Goal: Task Accomplishment & Management: Complete application form

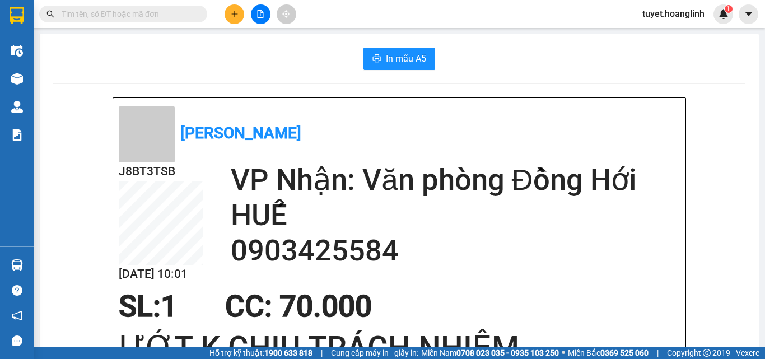
click at [232, 15] on icon "plus" at bounding box center [235, 14] width 8 height 8
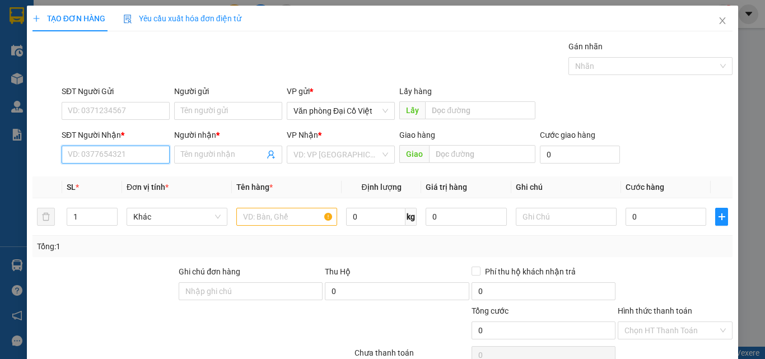
click at [91, 154] on input "SĐT Người Nhận *" at bounding box center [116, 155] width 108 height 18
click at [97, 178] on div "0915561837 - DUYÊN" at bounding box center [115, 177] width 94 height 12
type input "0915561837"
type input "DUYÊN"
type input "50.000"
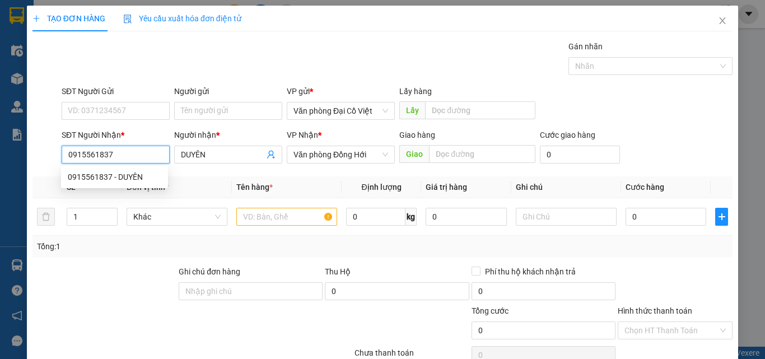
type input "50.000"
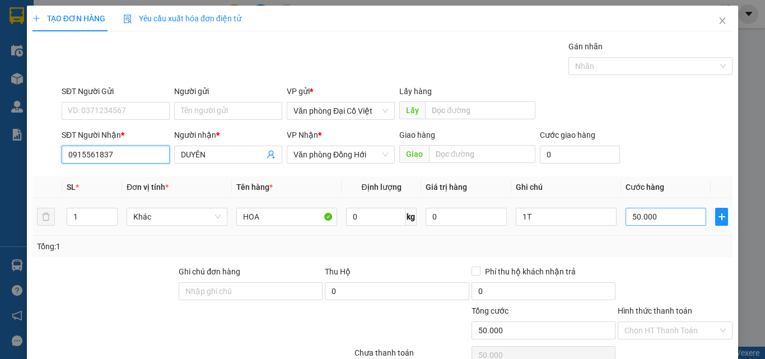
type input "0915561837"
click at [657, 218] on input "50.000" at bounding box center [666, 217] width 81 height 18
type input "7"
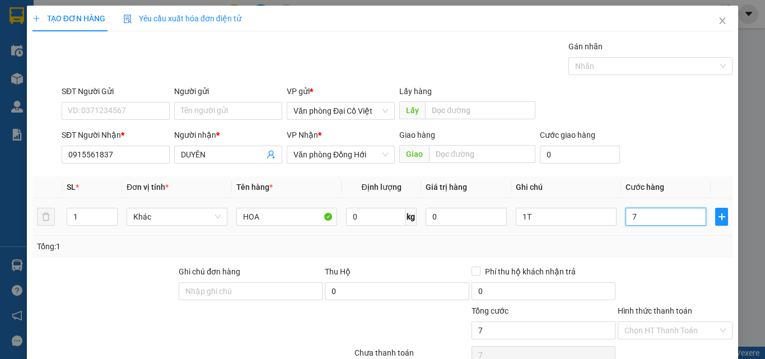
type input "70"
click at [657, 218] on input "70" at bounding box center [666, 217] width 81 height 18
type input "70"
type input "70.000"
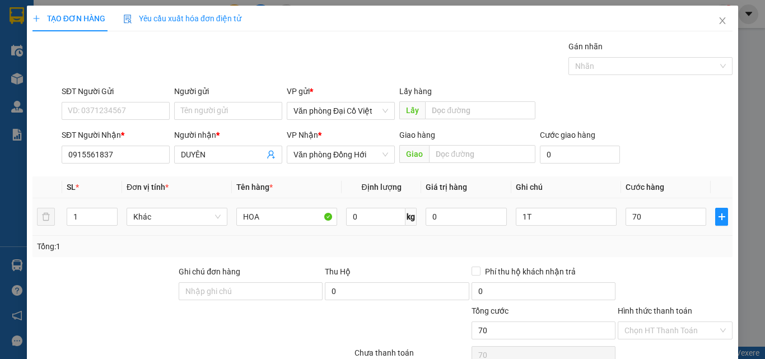
type input "70.000"
click at [646, 243] on div "Tổng: 1" at bounding box center [382, 246] width 691 height 12
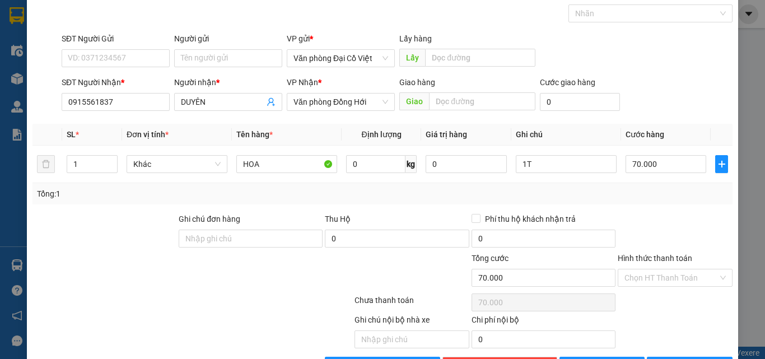
scroll to position [90, 0]
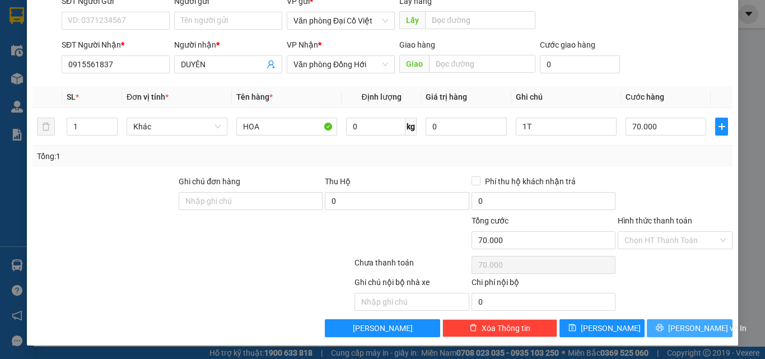
click at [669, 328] on button "[PERSON_NAME] và In" at bounding box center [690, 328] width 86 height 18
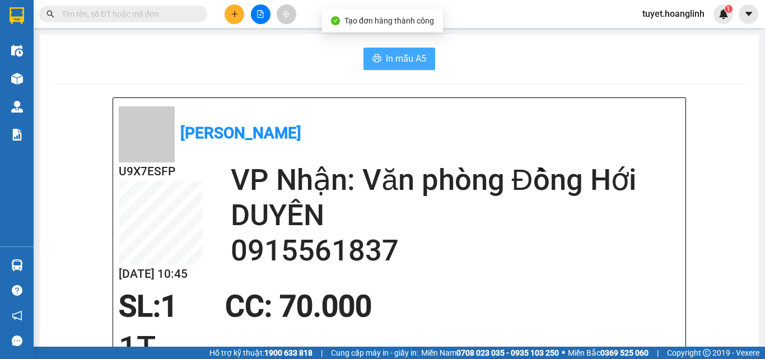
click at [395, 57] on span "In mẫu A5" at bounding box center [406, 59] width 40 height 14
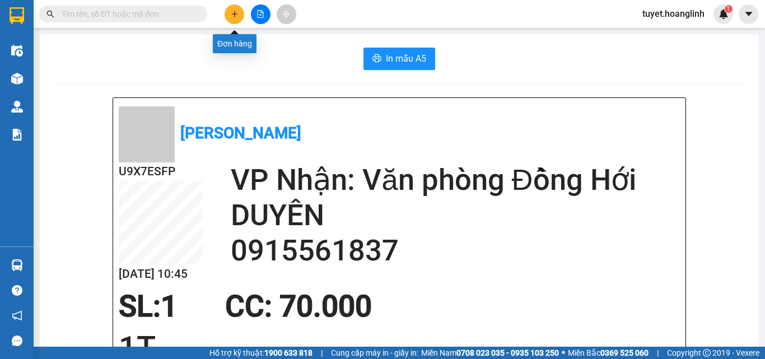
click at [229, 16] on button at bounding box center [235, 14] width 20 height 20
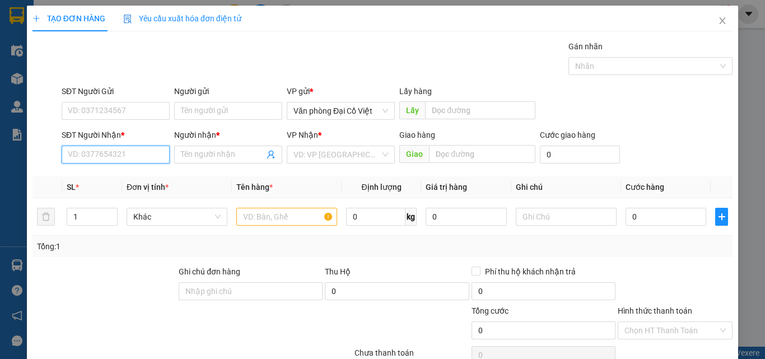
click at [72, 158] on input "SĐT Người Nhận *" at bounding box center [116, 155] width 108 height 18
click at [62, 154] on input "13767" at bounding box center [116, 155] width 108 height 18
type input "0336013767"
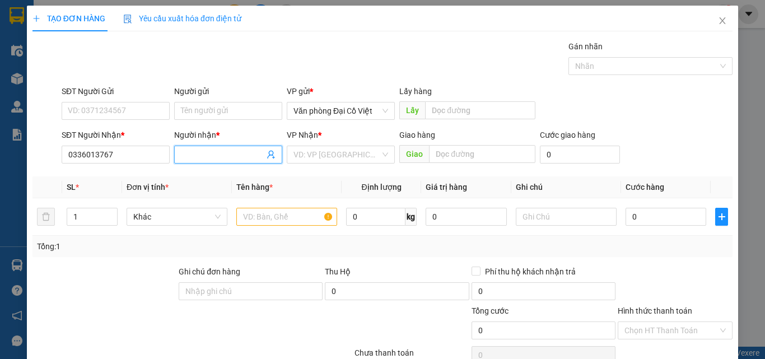
click at [199, 152] on input "Người nhận *" at bounding box center [222, 154] width 83 height 12
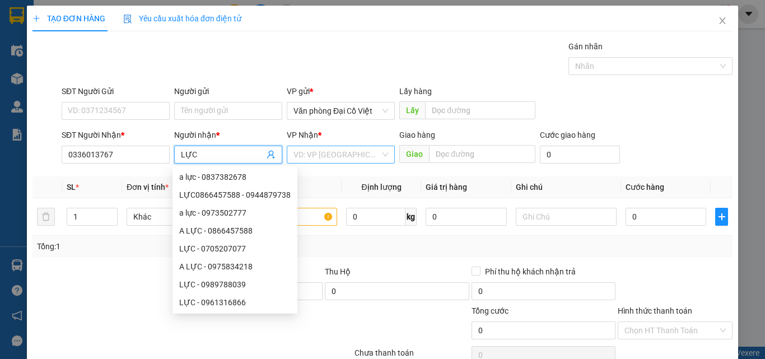
type input "LỰC"
click at [330, 151] on input "search" at bounding box center [337, 154] width 87 height 17
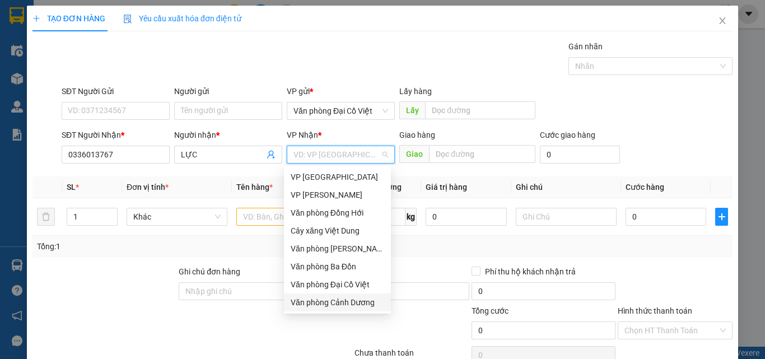
click at [338, 304] on div "Văn phòng Cảnh Dương" at bounding box center [338, 302] width 94 height 12
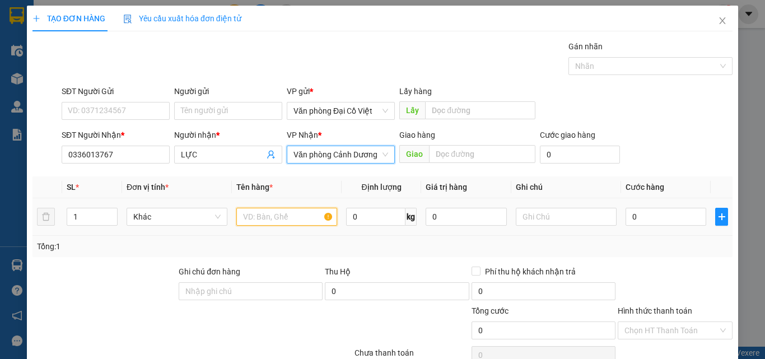
click at [263, 218] on input "text" at bounding box center [286, 217] width 101 height 18
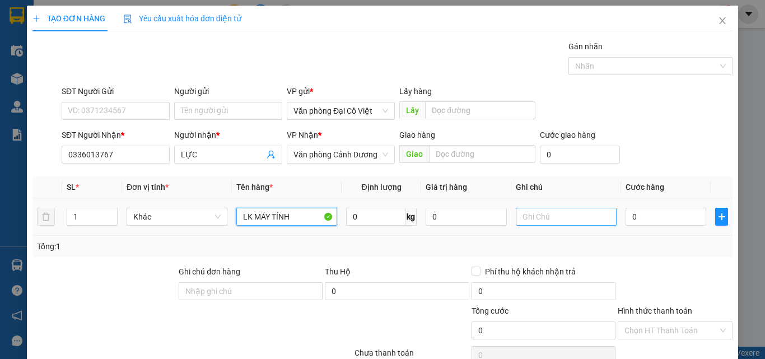
type input "LK MÁY TÍNH"
click at [520, 218] on input "text" at bounding box center [566, 217] width 101 height 18
type input "K NHỎ"
click at [664, 212] on input "0" at bounding box center [666, 217] width 81 height 18
type input "5"
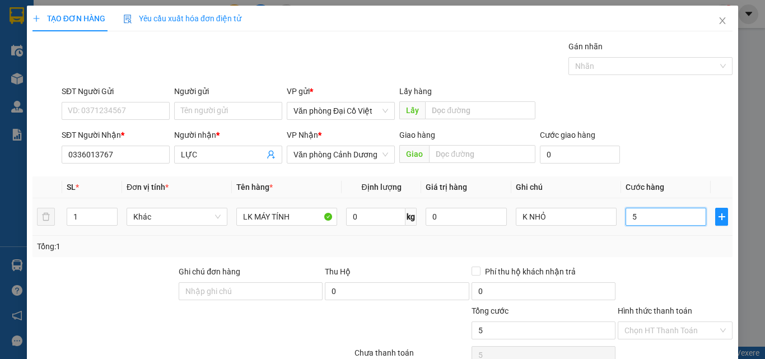
type input "5"
type input "50"
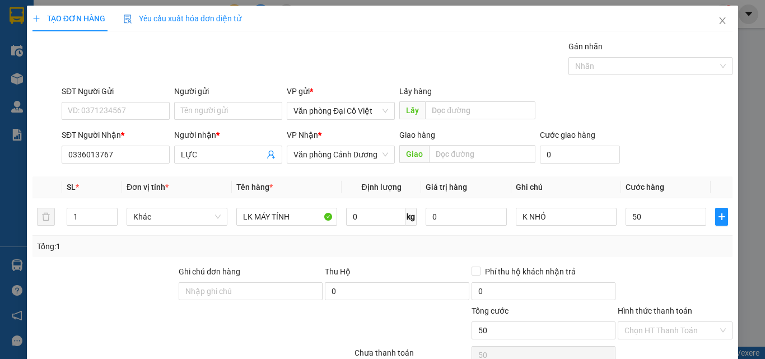
type input "50.000"
click at [619, 272] on div at bounding box center [675, 285] width 117 height 39
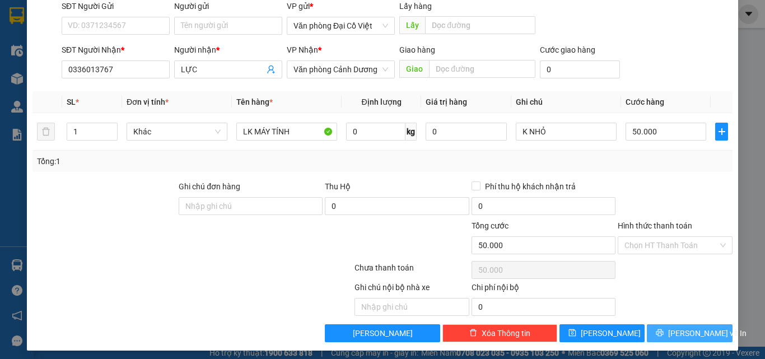
scroll to position [90, 0]
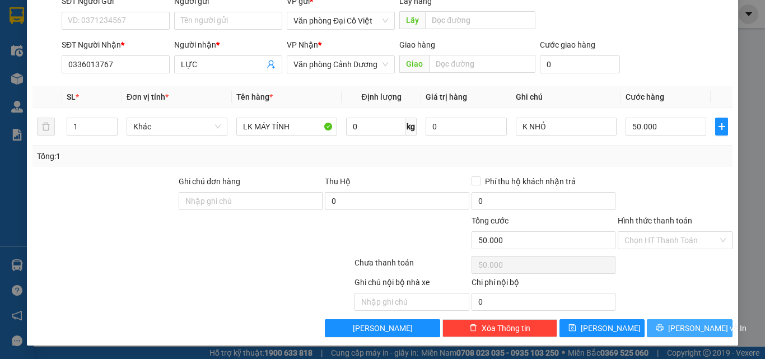
click at [669, 327] on button "[PERSON_NAME] và In" at bounding box center [690, 328] width 86 height 18
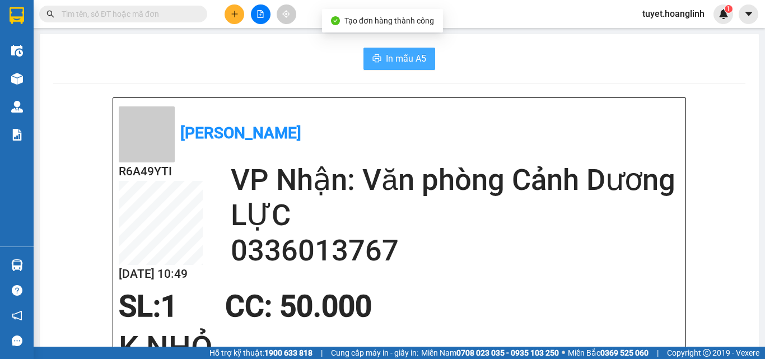
click at [406, 60] on span "In mẫu A5" at bounding box center [406, 59] width 40 height 14
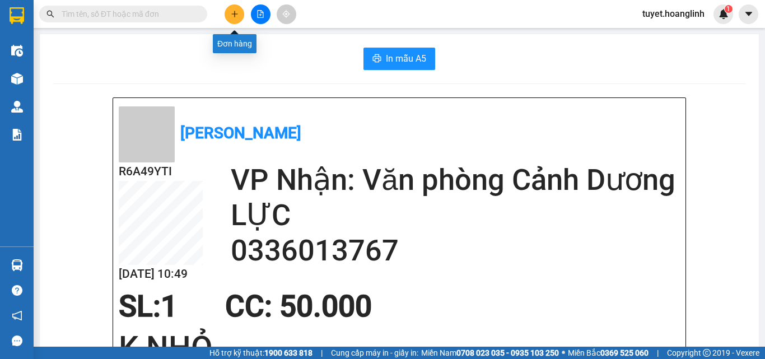
click at [231, 13] on icon "plus" at bounding box center [235, 14] width 8 height 8
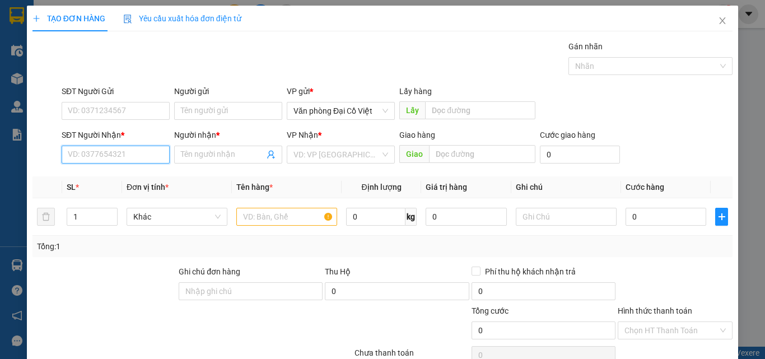
click at [114, 152] on input "SĐT Người Nhận *" at bounding box center [116, 155] width 108 height 18
type input "0971506529"
click at [97, 178] on div "0971506529 - C TÂM" at bounding box center [115, 177] width 94 height 12
type input "C TÂM"
type input "TIẾN HÓA"
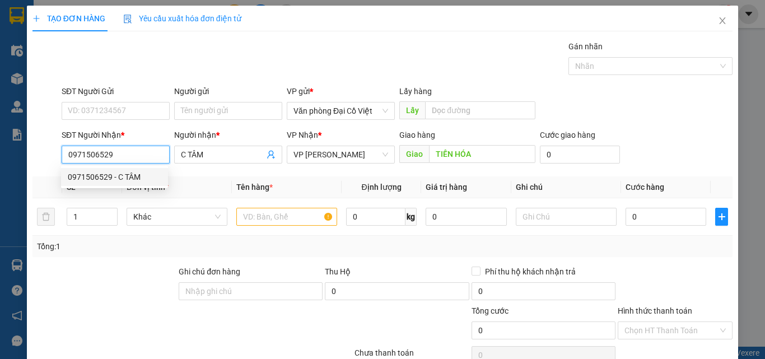
type input "100.000"
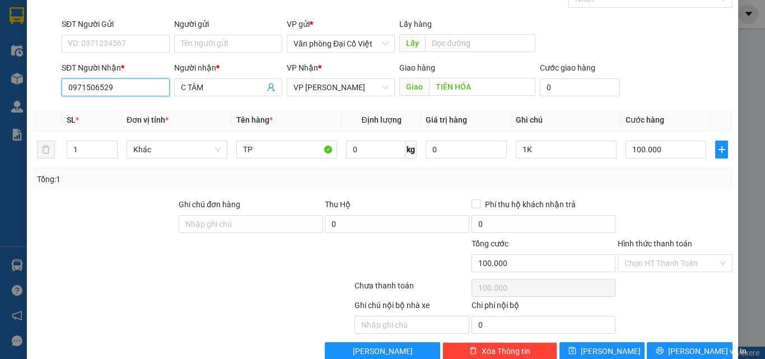
scroll to position [90, 0]
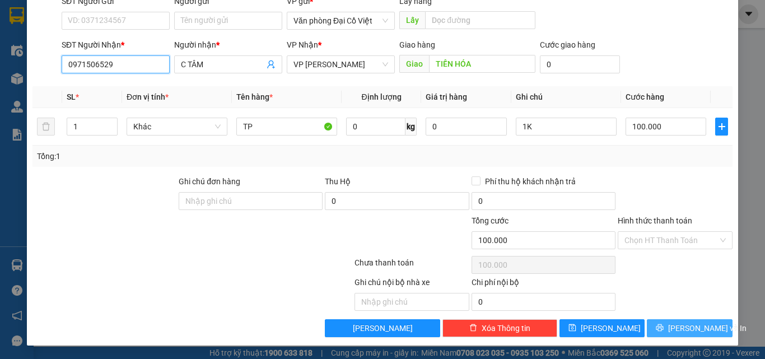
type input "0971506529"
click at [660, 323] on button "[PERSON_NAME] và In" at bounding box center [690, 328] width 86 height 18
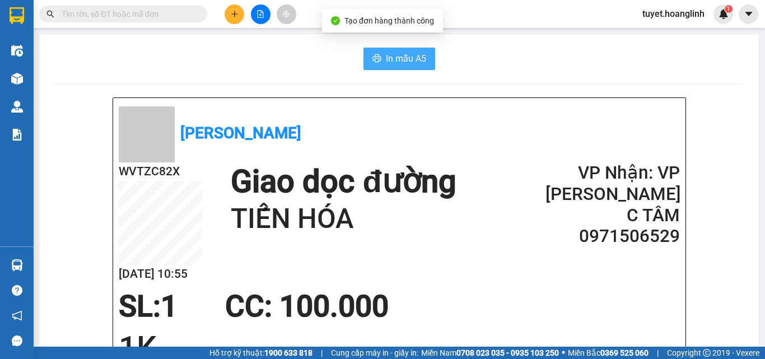
click at [393, 59] on span "In mẫu A5" at bounding box center [406, 59] width 40 height 14
click at [296, 217] on h1 "TIẾN HÓA" at bounding box center [343, 219] width 225 height 36
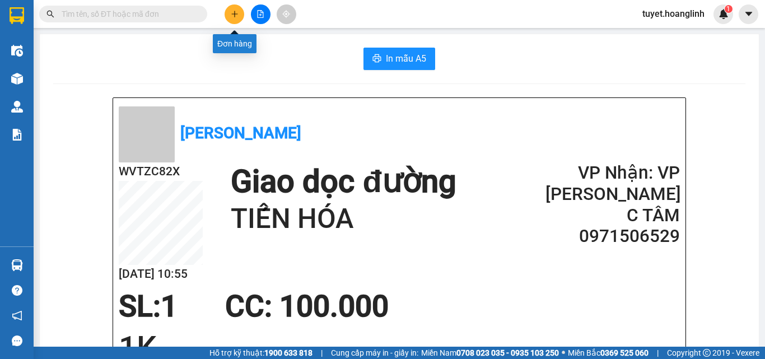
click at [231, 15] on icon "plus" at bounding box center [235, 14] width 8 height 8
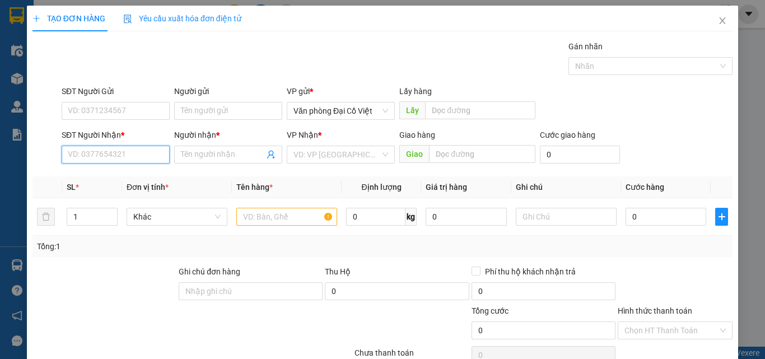
click at [116, 152] on input "SĐT Người Nhận *" at bounding box center [116, 155] width 108 height 18
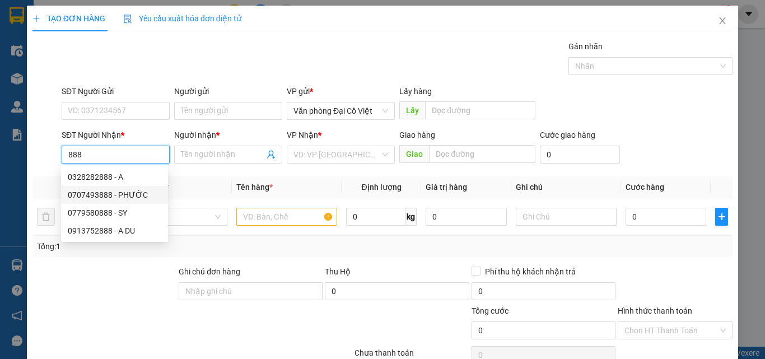
click at [96, 195] on div "0707493888 - PHƯỚC" at bounding box center [115, 195] width 94 height 12
type input "0707493888"
type input "PHƯỚC"
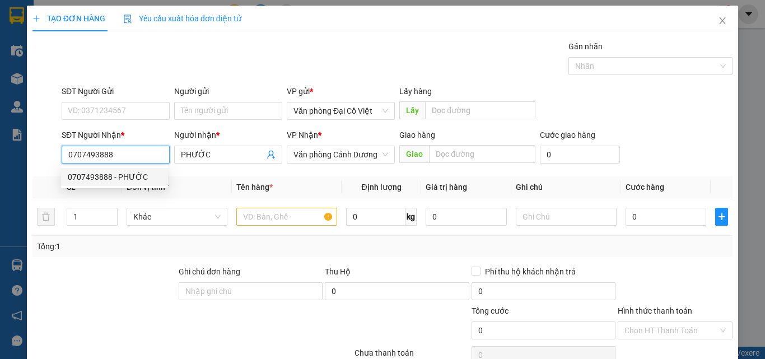
type input "50.000"
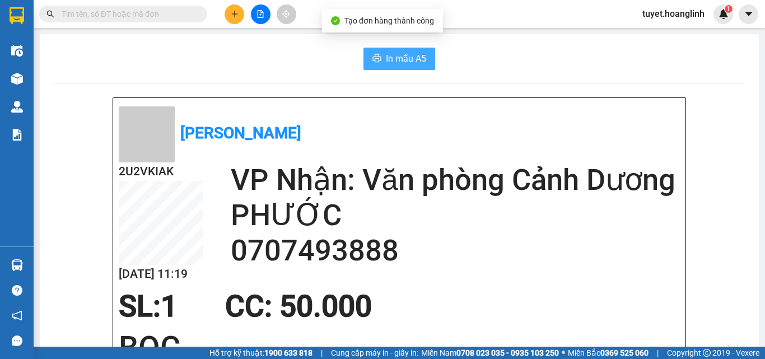
click at [378, 57] on button "In mẫu A5" at bounding box center [400, 59] width 72 height 22
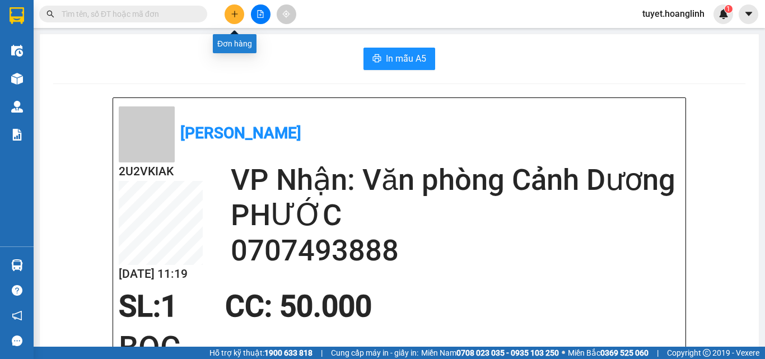
click at [231, 11] on icon "plus" at bounding box center [235, 14] width 8 height 8
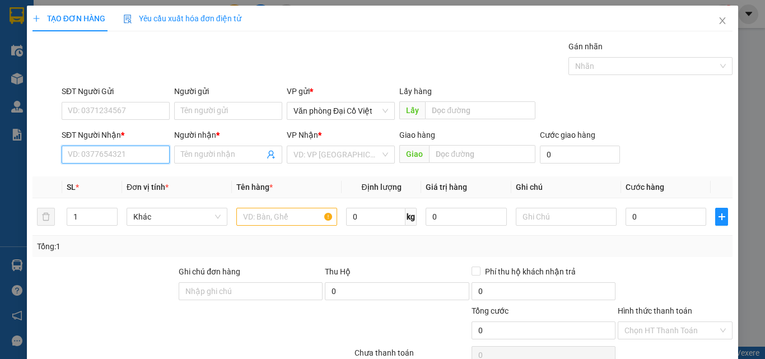
click at [96, 156] on input "SĐT Người Nhận *" at bounding box center [116, 155] width 108 height 18
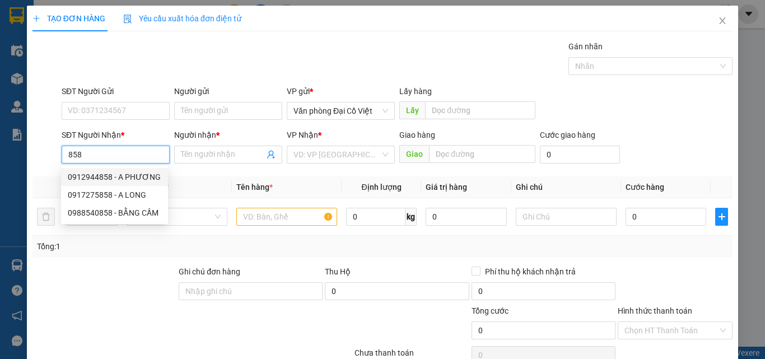
click at [100, 176] on div "0912944858 - A PHƯƠNG" at bounding box center [115, 177] width 94 height 12
type input "0912944858"
type input "A PHƯƠNG"
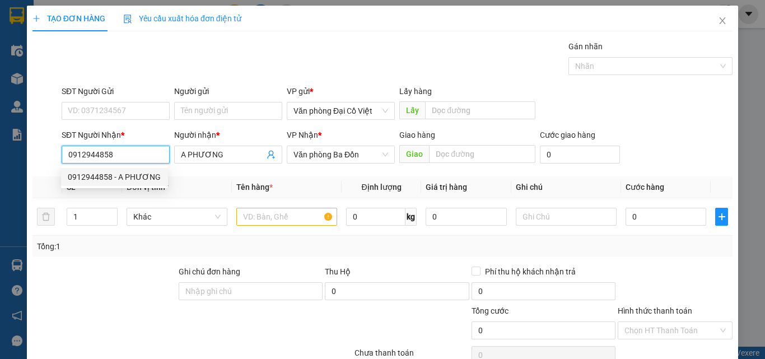
type input "160.000"
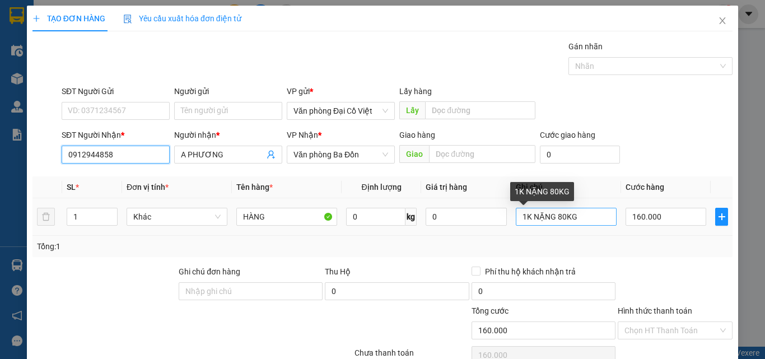
type input "0912944858"
drag, startPoint x: 527, startPoint y: 216, endPoint x: 579, endPoint y: 218, distance: 52.2
click at [579, 218] on input "1K NẶNG 80KG" at bounding box center [566, 217] width 101 height 18
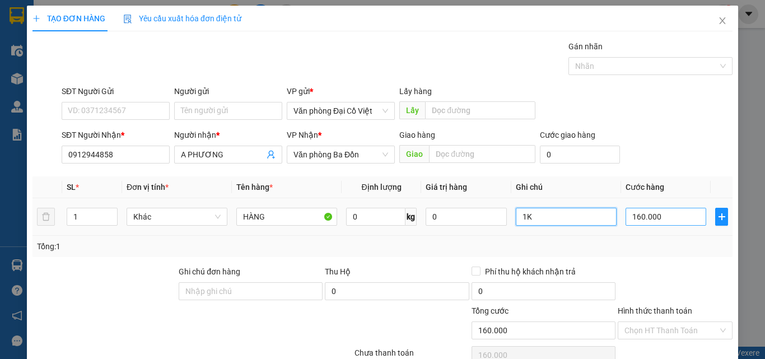
type input "1K"
click at [660, 220] on input "160.000" at bounding box center [666, 217] width 81 height 18
type input "5"
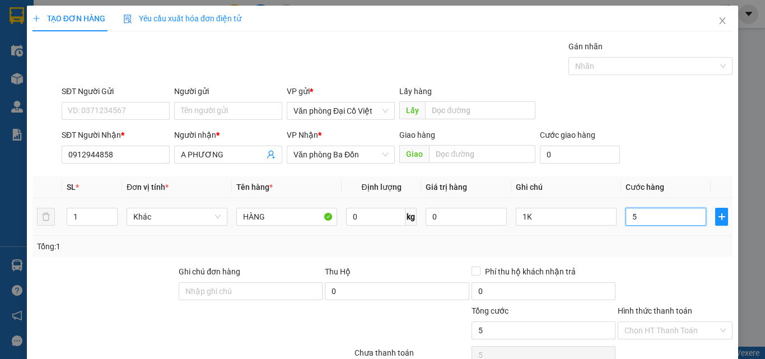
type input "50"
type input "50.000"
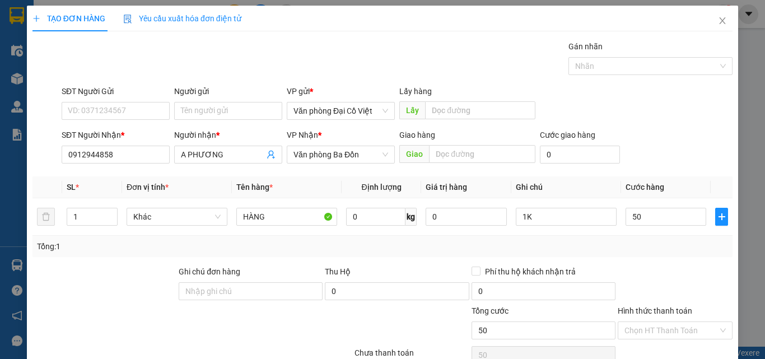
type input "50.000"
click at [649, 244] on div "Tổng: 1" at bounding box center [382, 246] width 691 height 12
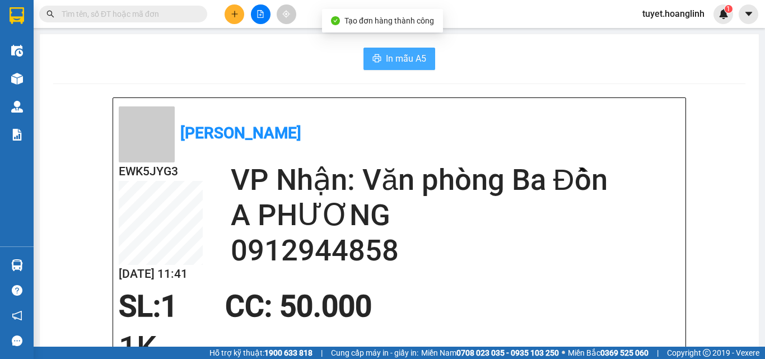
click at [408, 57] on span "In mẫu A5" at bounding box center [406, 59] width 40 height 14
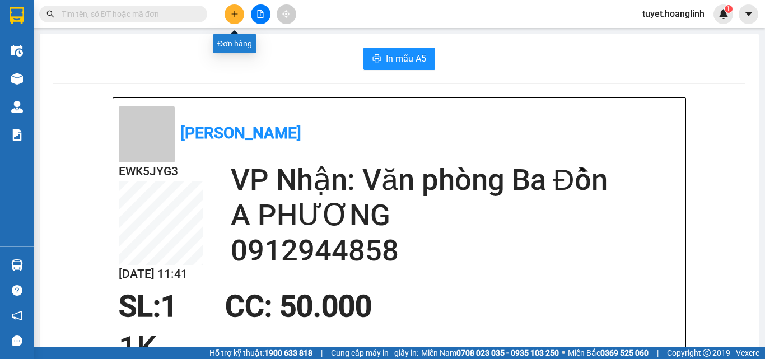
click at [231, 12] on icon "plus" at bounding box center [235, 14] width 8 height 8
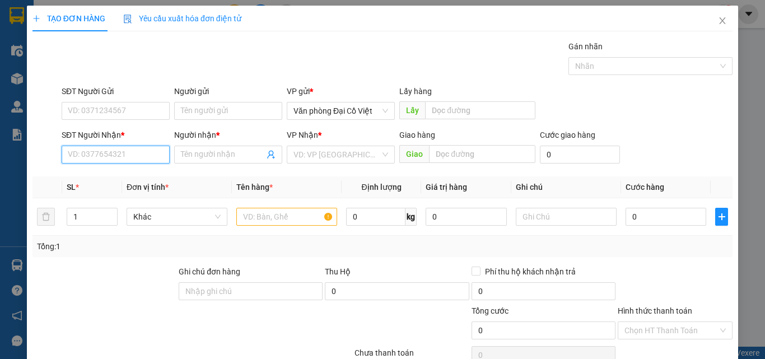
click at [90, 154] on input "SĐT Người Nhận *" at bounding box center [116, 155] width 108 height 18
click at [92, 175] on div "0904230170 - A LONG" at bounding box center [115, 177] width 94 height 12
type input "0904230170"
type input "A LONG"
type input "50.000"
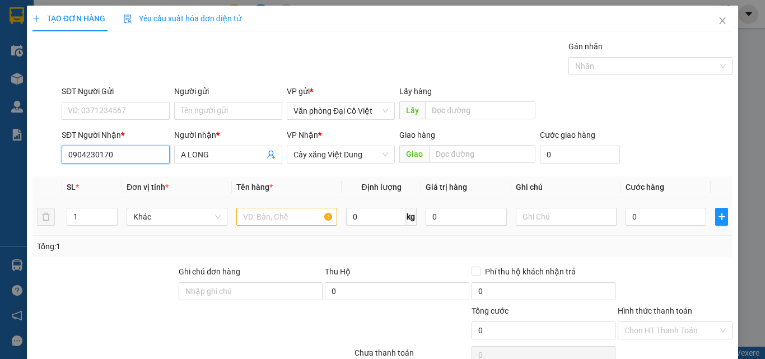
type input "50.000"
type input "0904230170"
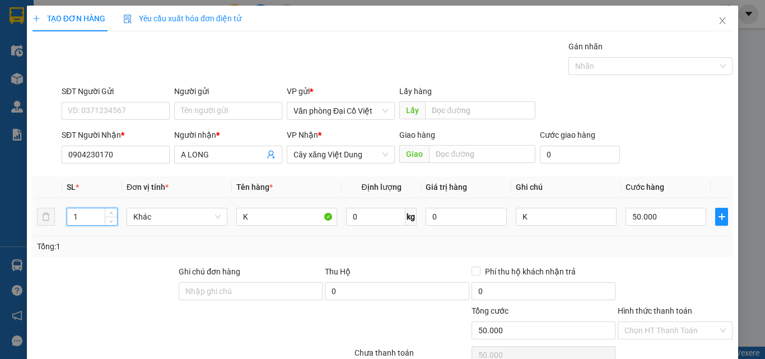
drag, startPoint x: 83, startPoint y: 218, endPoint x: 62, endPoint y: 218, distance: 21.3
click at [62, 218] on td "1" at bounding box center [92, 217] width 60 height 38
type input "5"
click at [656, 221] on input "50.000" at bounding box center [666, 217] width 81 height 18
click at [635, 241] on div "Tổng: 5" at bounding box center [382, 246] width 691 height 12
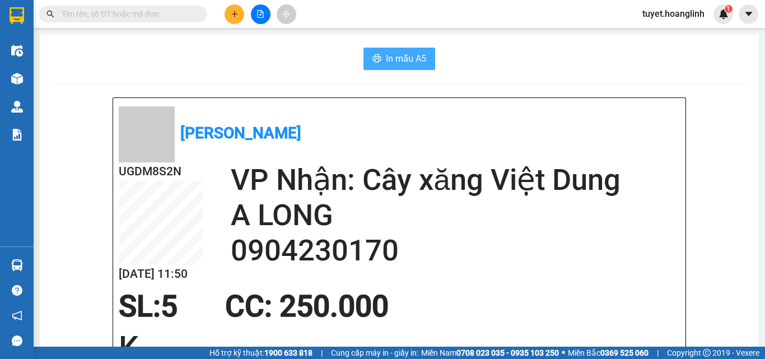
click at [406, 56] on span "In mẫu A5" at bounding box center [406, 59] width 40 height 14
